Goal: Book appointment/travel/reservation

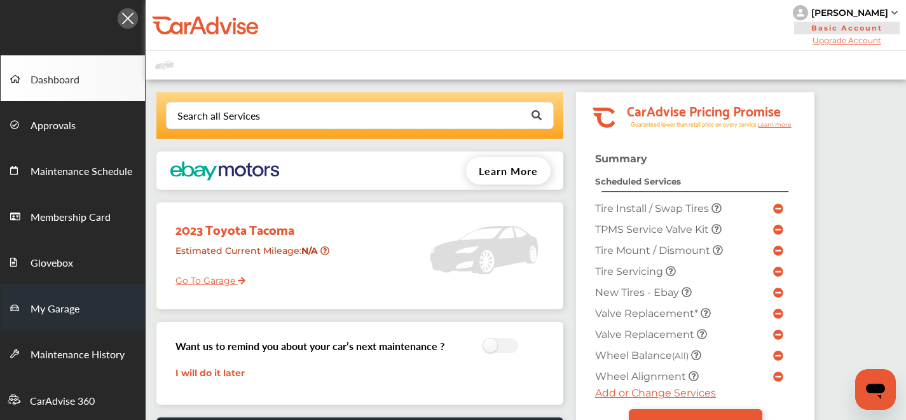
click at [54, 312] on span "My Garage" at bounding box center [55, 309] width 49 height 17
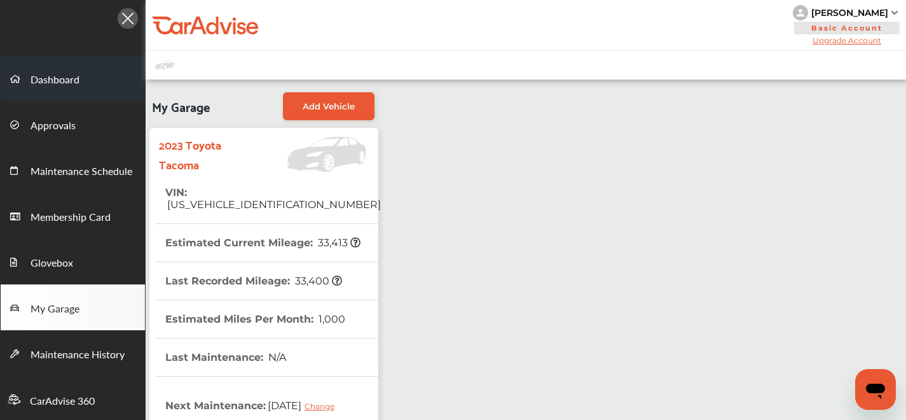
click at [71, 85] on span "Dashboard" at bounding box center [55, 80] width 49 height 17
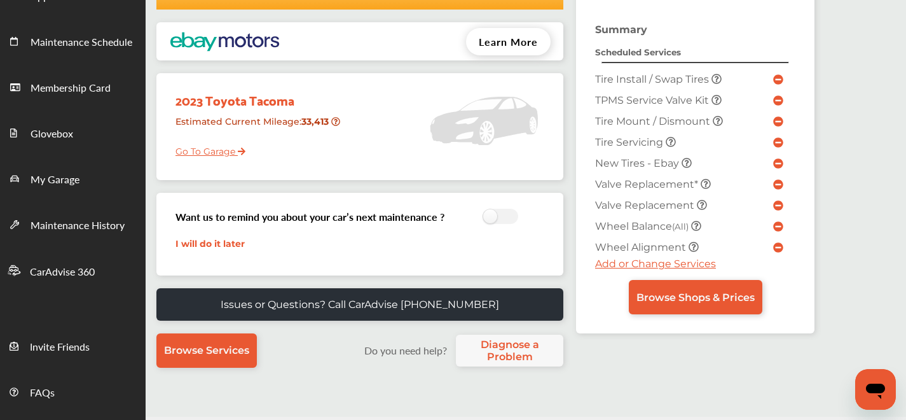
scroll to position [172, 0]
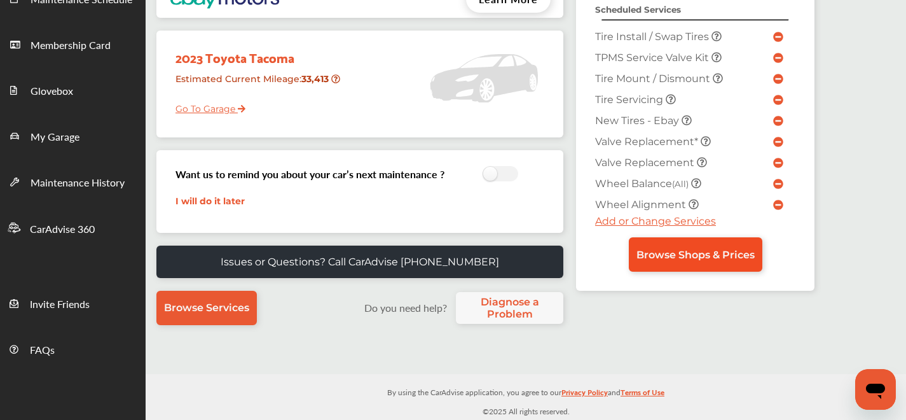
click at [722, 263] on link "Browse Shops & Prices" at bounding box center [695, 254] width 133 height 34
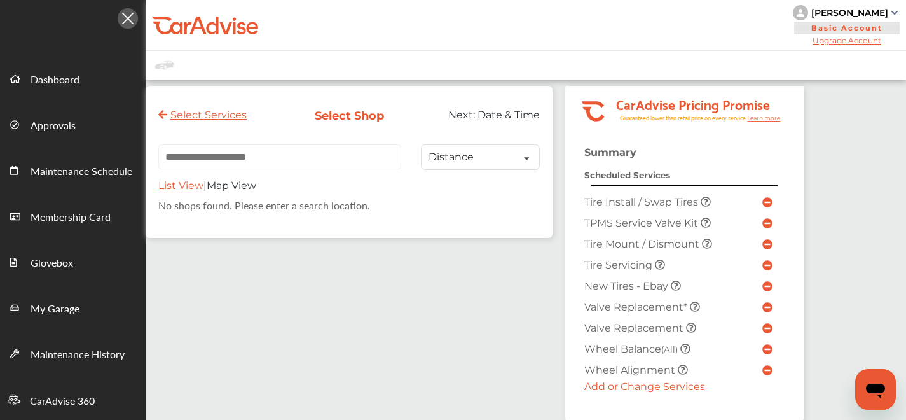
click at [296, 163] on input "text" at bounding box center [279, 156] width 243 height 25
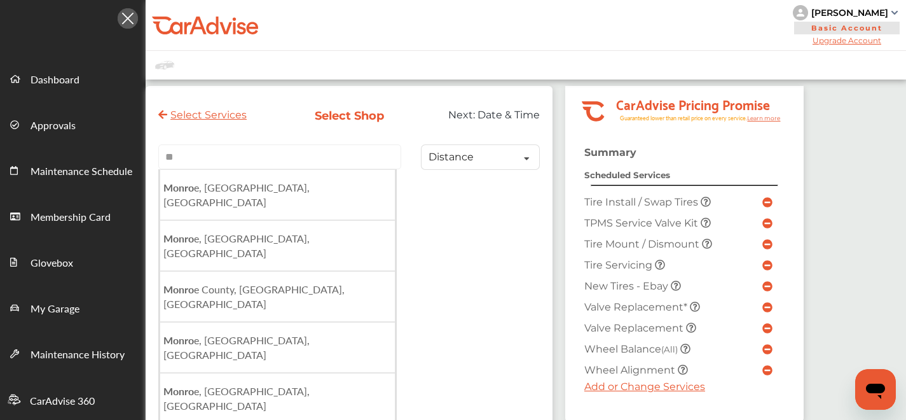
type input "*"
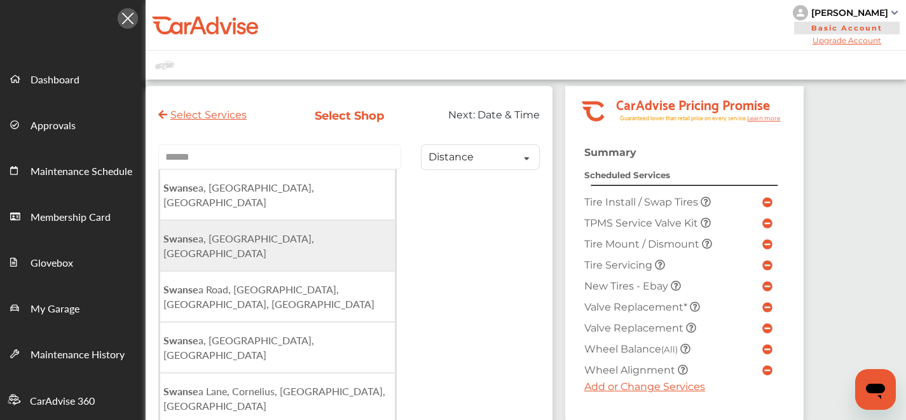
click at [254, 220] on li "Swanse a, [GEOGRAPHIC_DATA], [GEOGRAPHIC_DATA]" at bounding box center [278, 245] width 236 height 51
type input "**********"
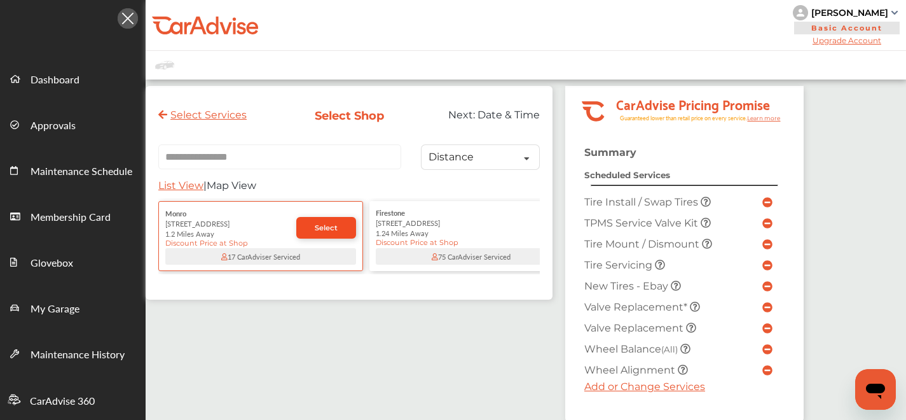
click at [315, 236] on link "Select" at bounding box center [326, 228] width 60 height 22
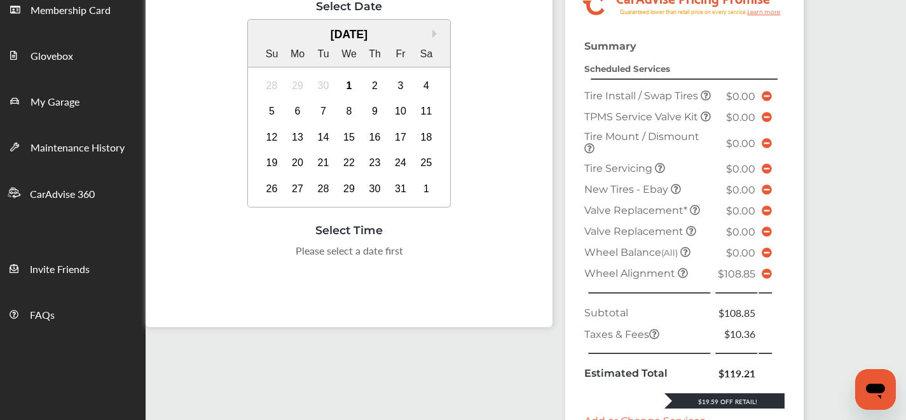
scroll to position [208, 0]
click at [763, 277] on icon at bounding box center [767, 272] width 10 height 10
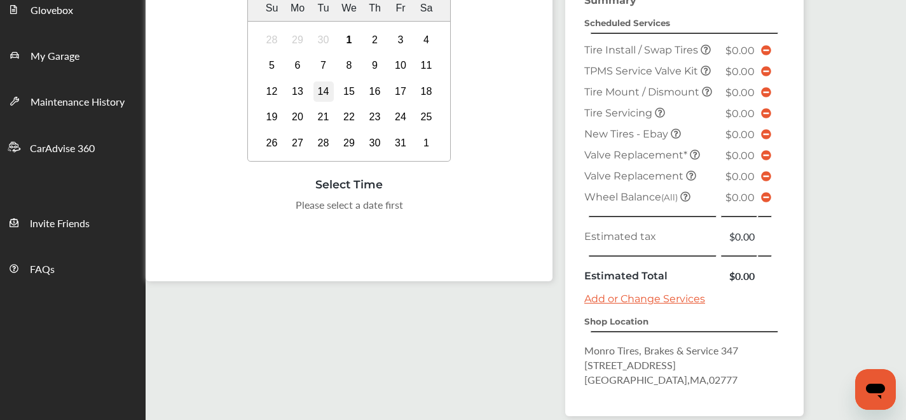
scroll to position [251, 0]
click at [354, 42] on div "1" at bounding box center [349, 41] width 20 height 20
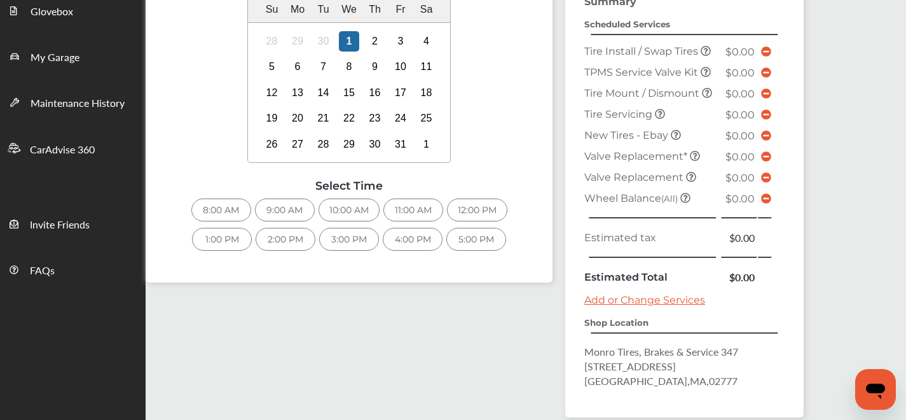
click at [459, 212] on div "12:00 PM" at bounding box center [477, 209] width 60 height 23
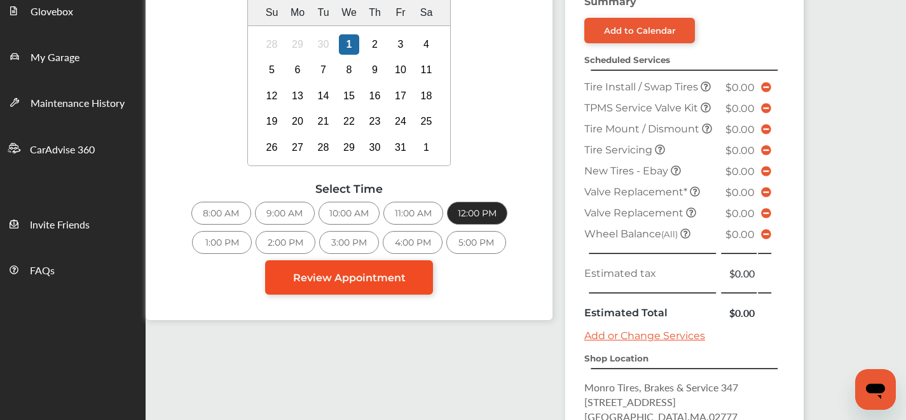
click at [405, 287] on link "Review Appointment" at bounding box center [349, 277] width 168 height 34
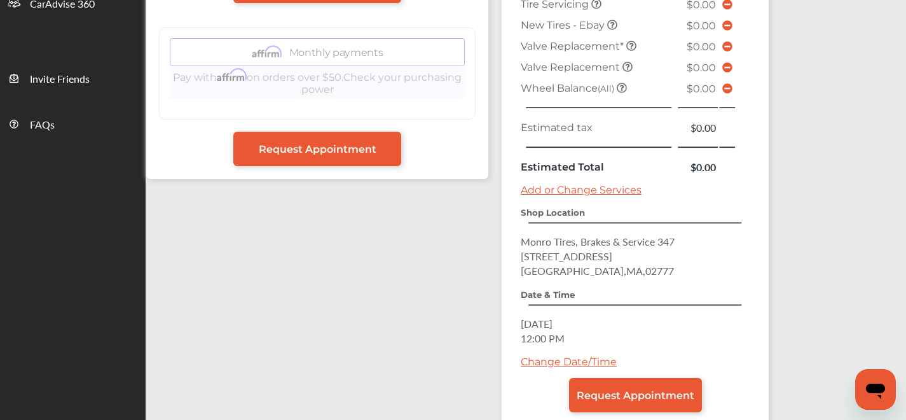
scroll to position [473, 0]
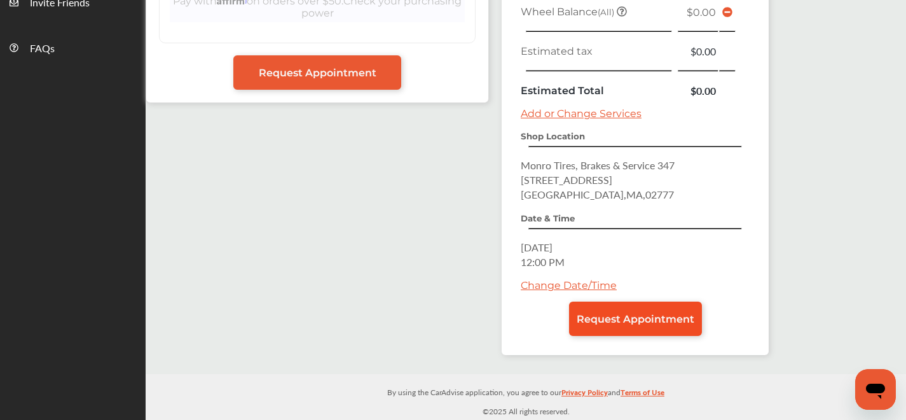
click at [683, 317] on span "Request Appointment" at bounding box center [636, 319] width 118 height 12
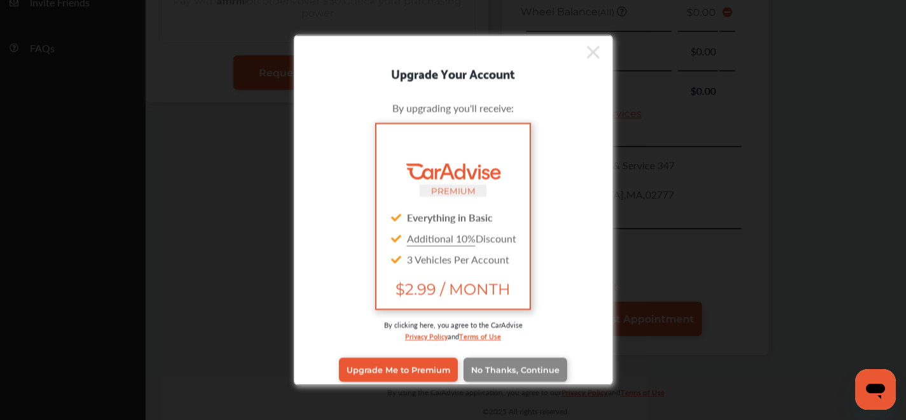
click at [502, 362] on link "No Thanks, Continue" at bounding box center [515, 369] width 104 height 24
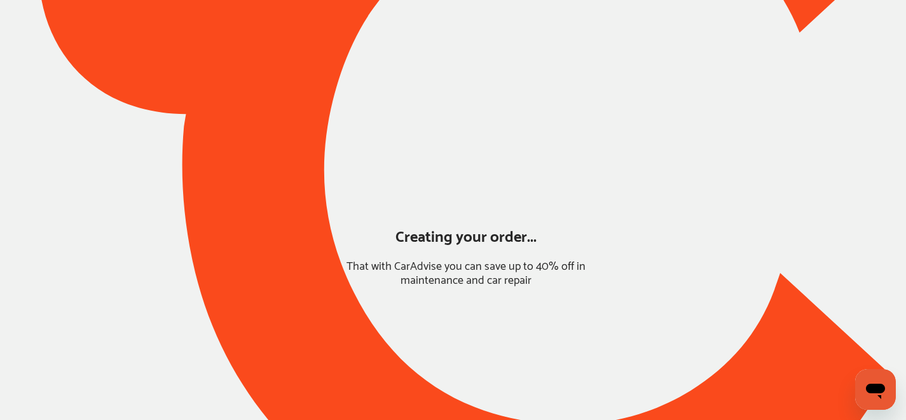
scroll to position [123, 0]
